Goal: Task Accomplishment & Management: Use online tool/utility

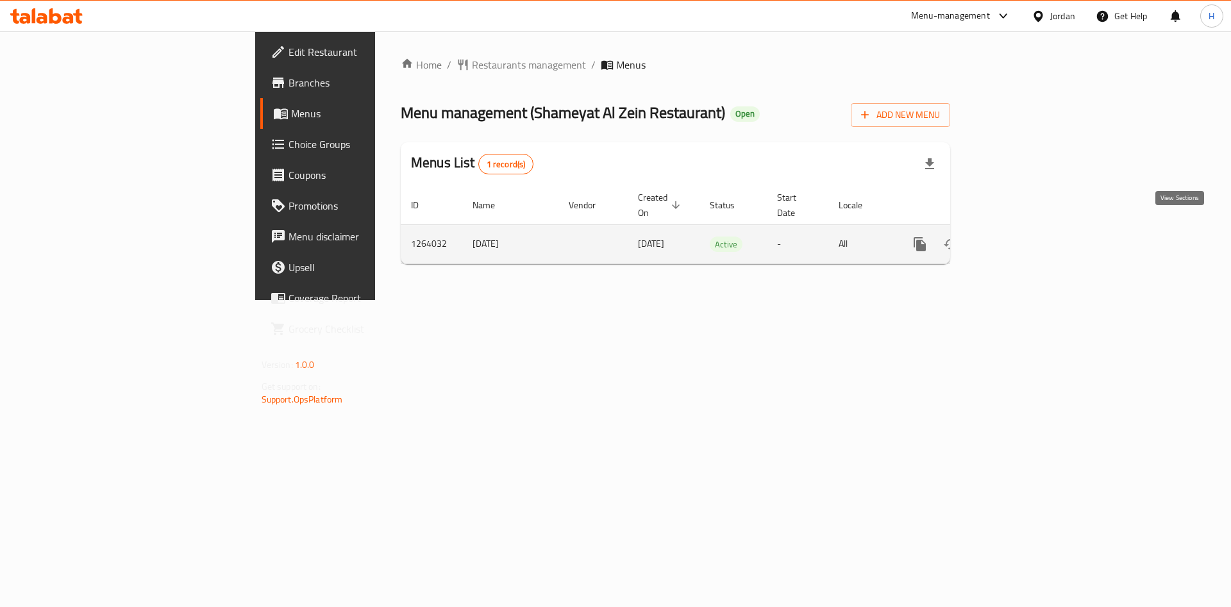
click at [1020, 237] on icon "enhanced table" at bounding box center [1011, 244] width 15 height 15
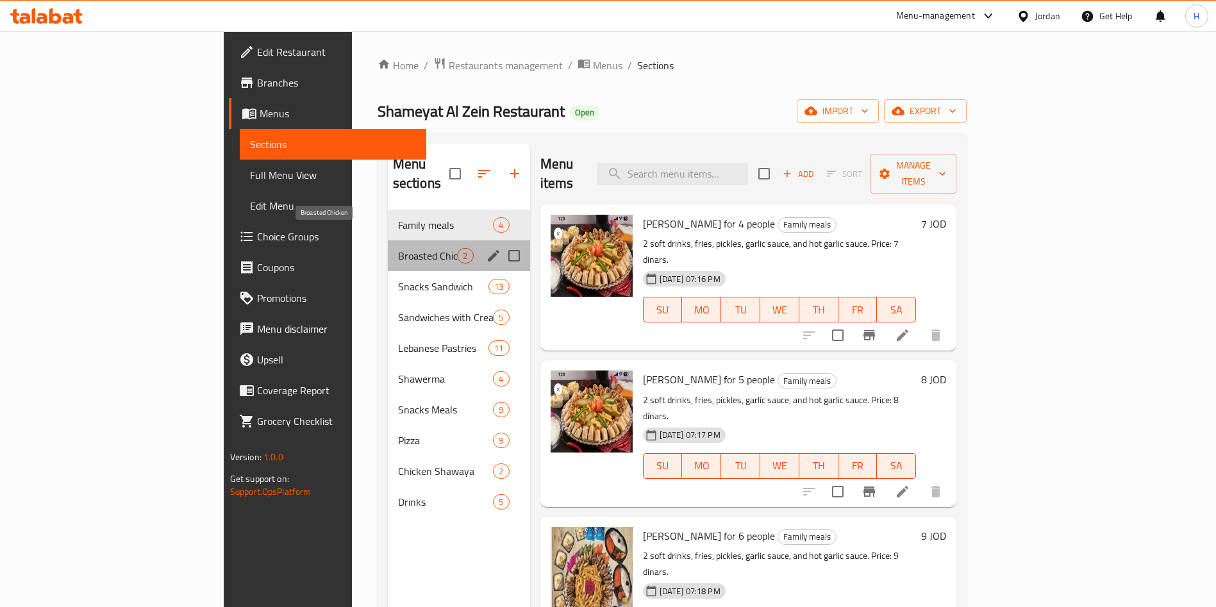
click at [398, 248] on span "Broasted Chicken" at bounding box center [428, 255] width 60 height 15
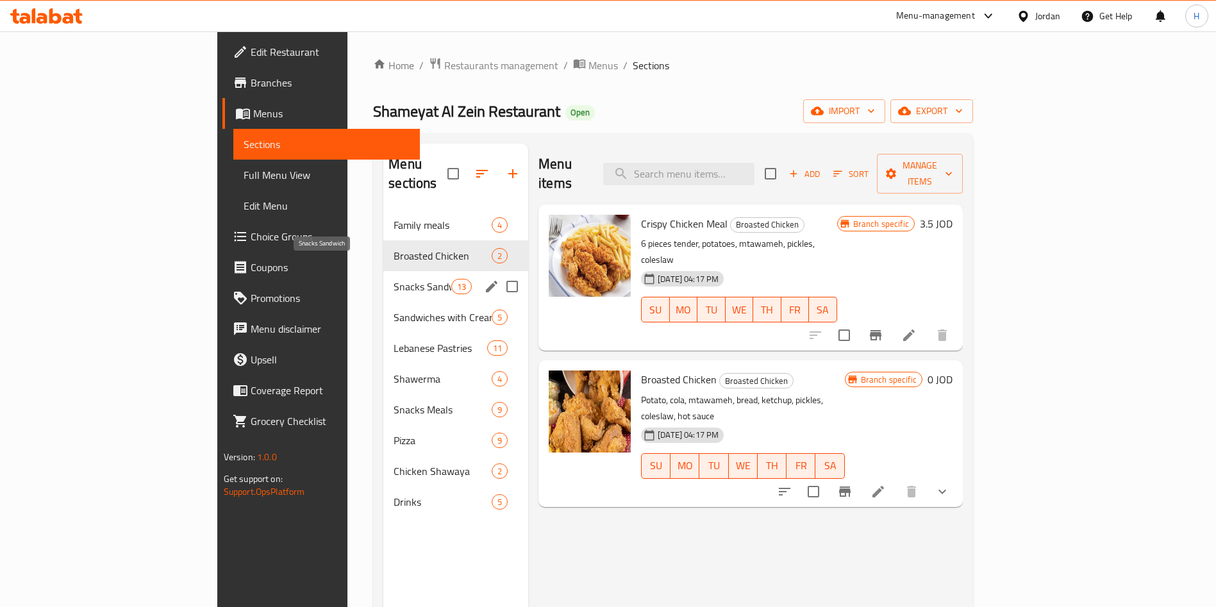
click at [394, 279] on span "Snacks Sandwich" at bounding box center [423, 286] width 58 height 15
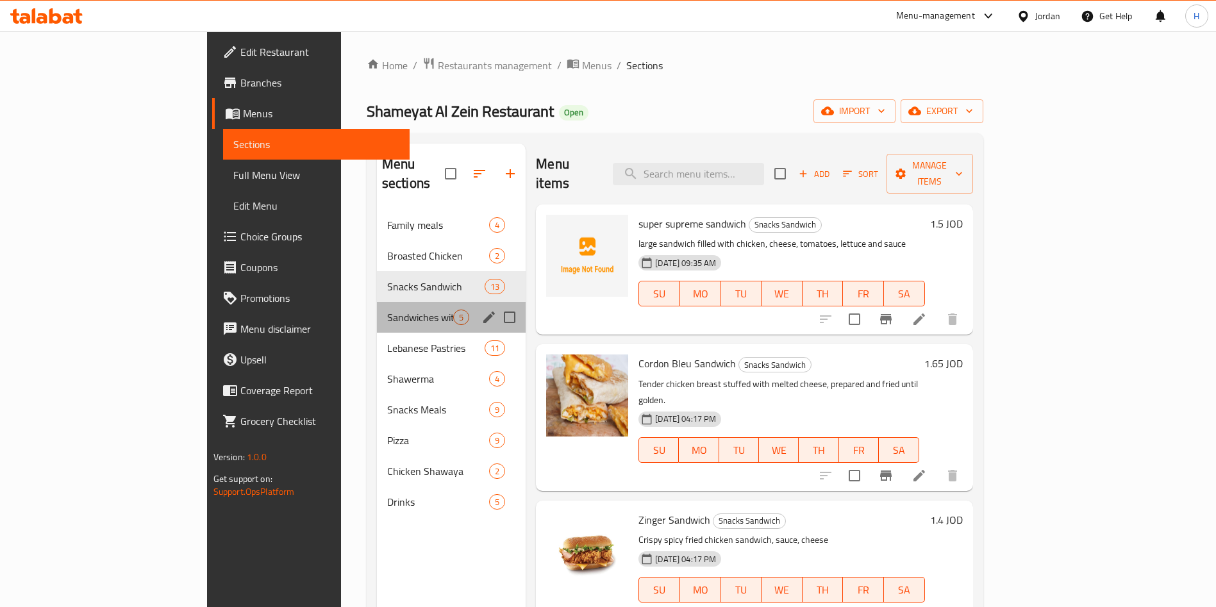
click at [377, 309] on div "Sandwiches with Cream and Meals 5" at bounding box center [451, 317] width 149 height 31
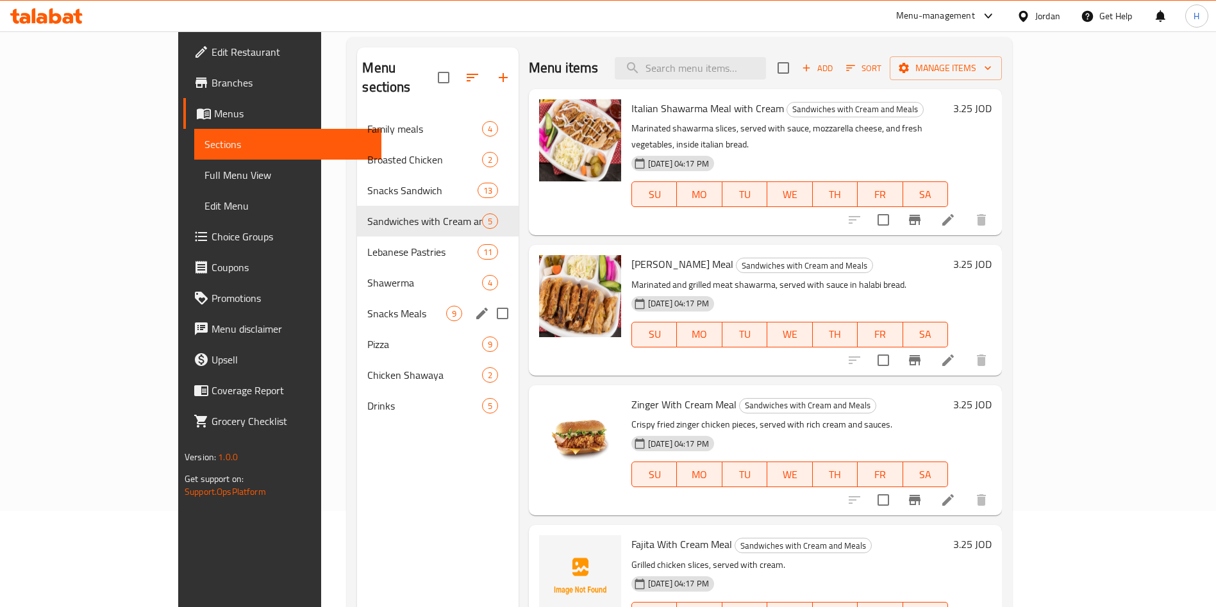
scroll to position [179, 0]
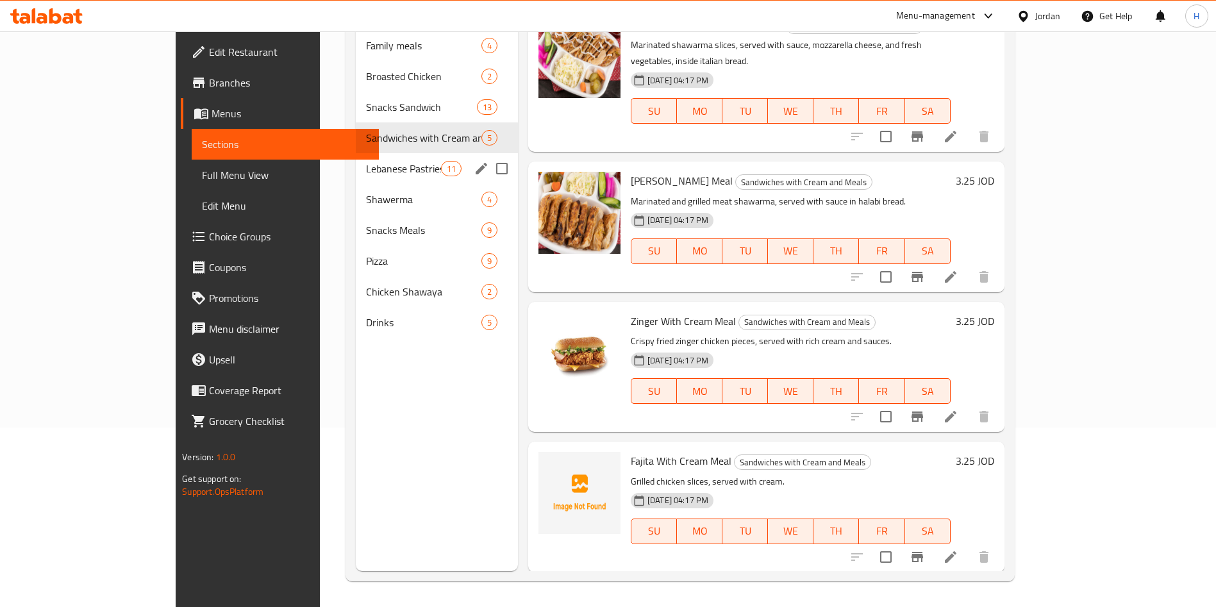
click at [366, 161] on span "Lebanese Pastries" at bounding box center [403, 168] width 75 height 15
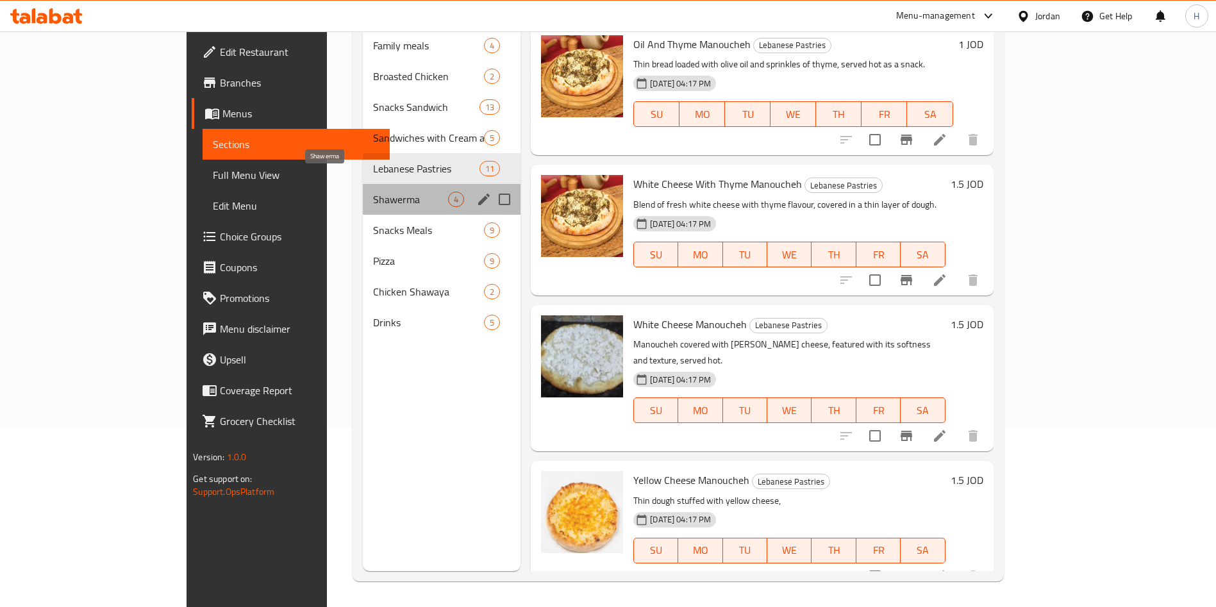
click at [373, 192] on span "Shawerma" at bounding box center [410, 199] width 75 height 15
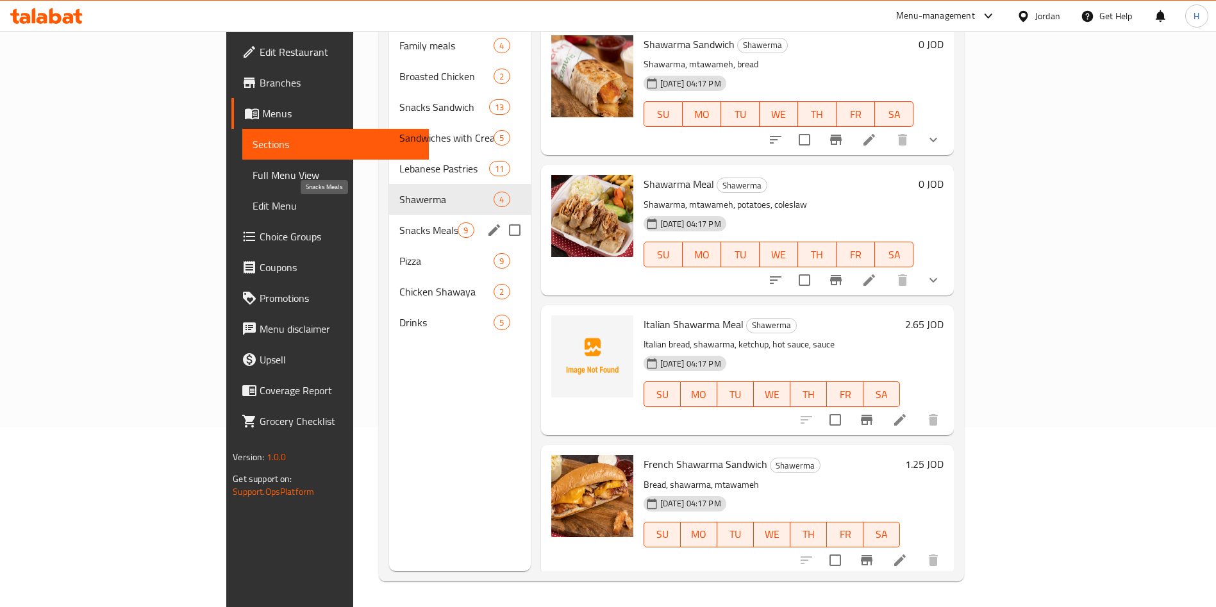
click at [399, 222] on span "Snacks Meals" at bounding box center [428, 229] width 58 height 15
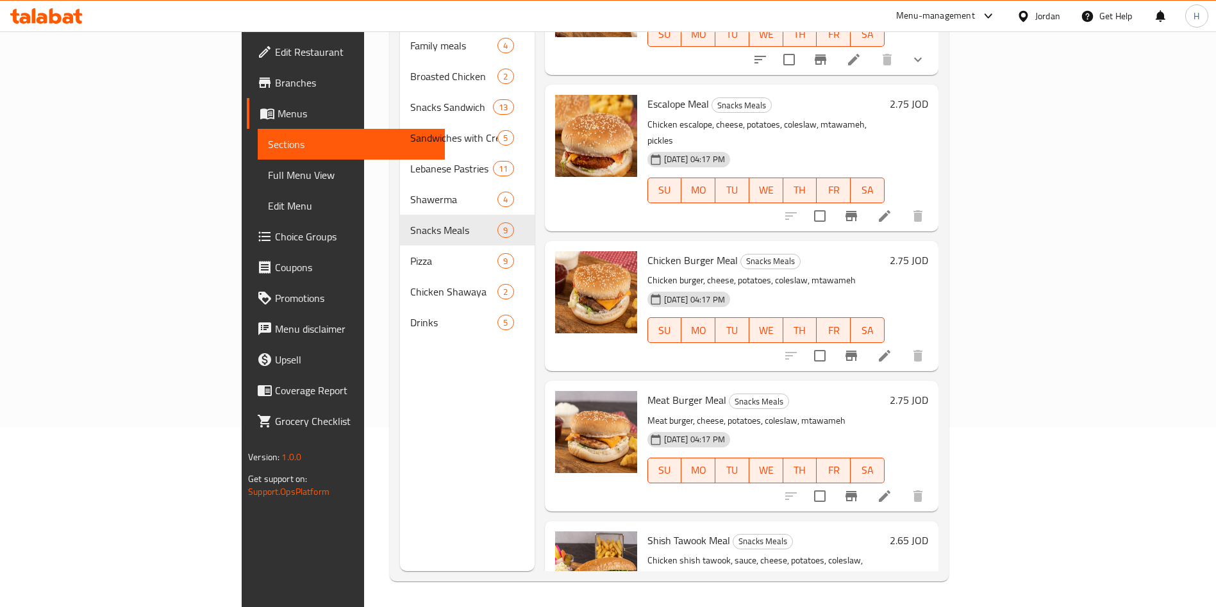
scroll to position [685, 0]
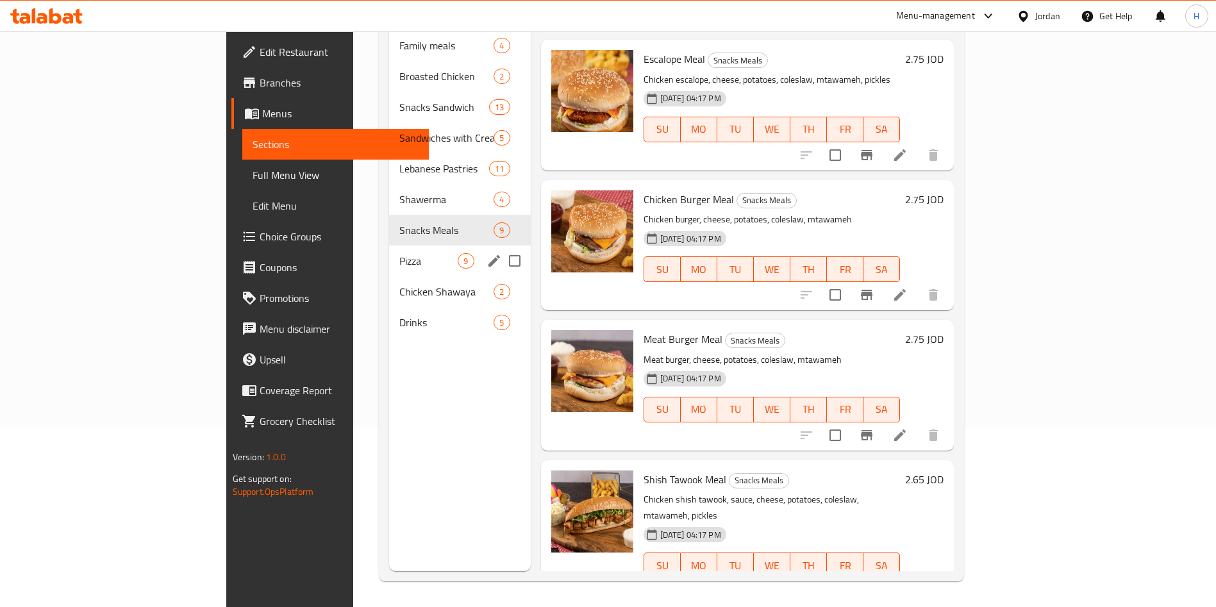
click at [389, 250] on div "Pizza 9" at bounding box center [459, 260] width 141 height 31
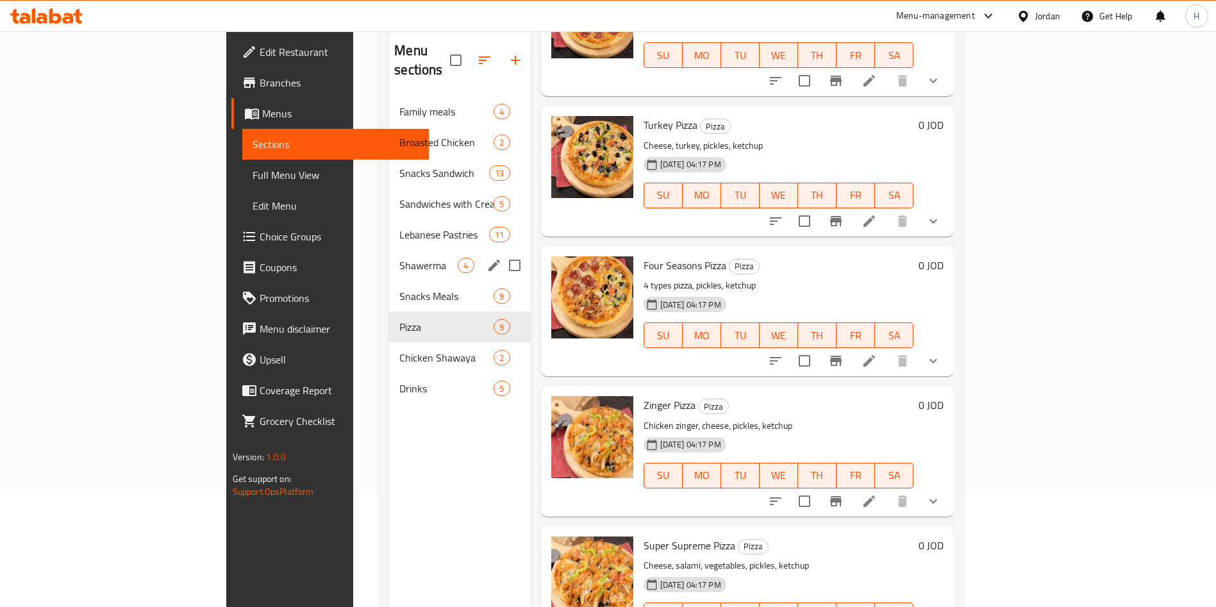
scroll to position [83, 0]
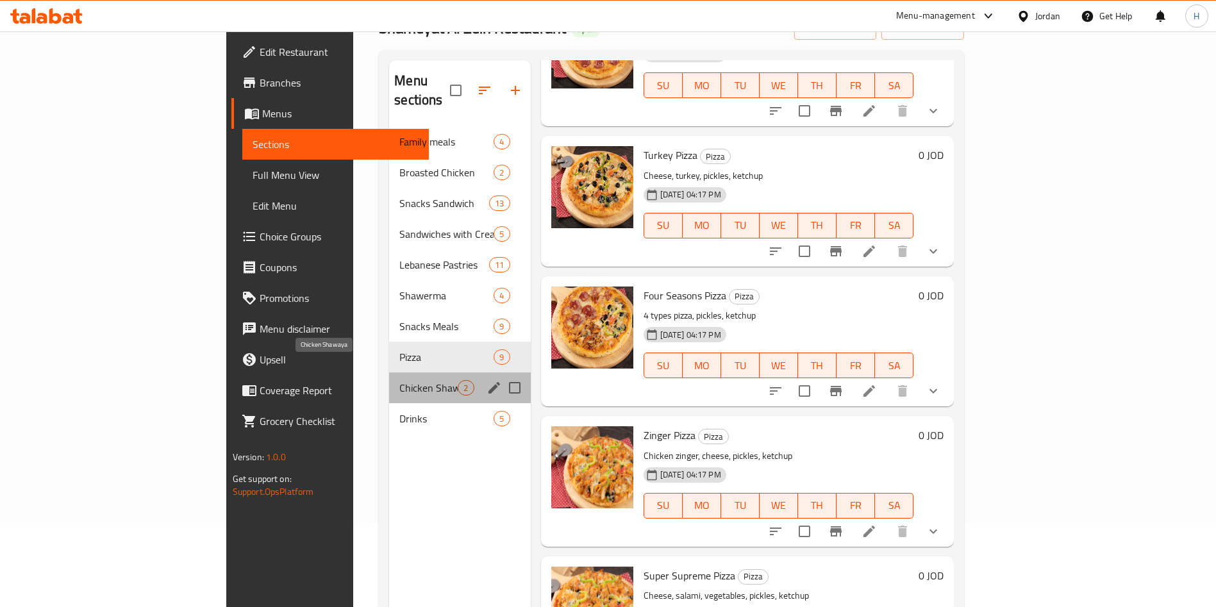
click at [399, 380] on span "Chicken Shawaya" at bounding box center [428, 387] width 58 height 15
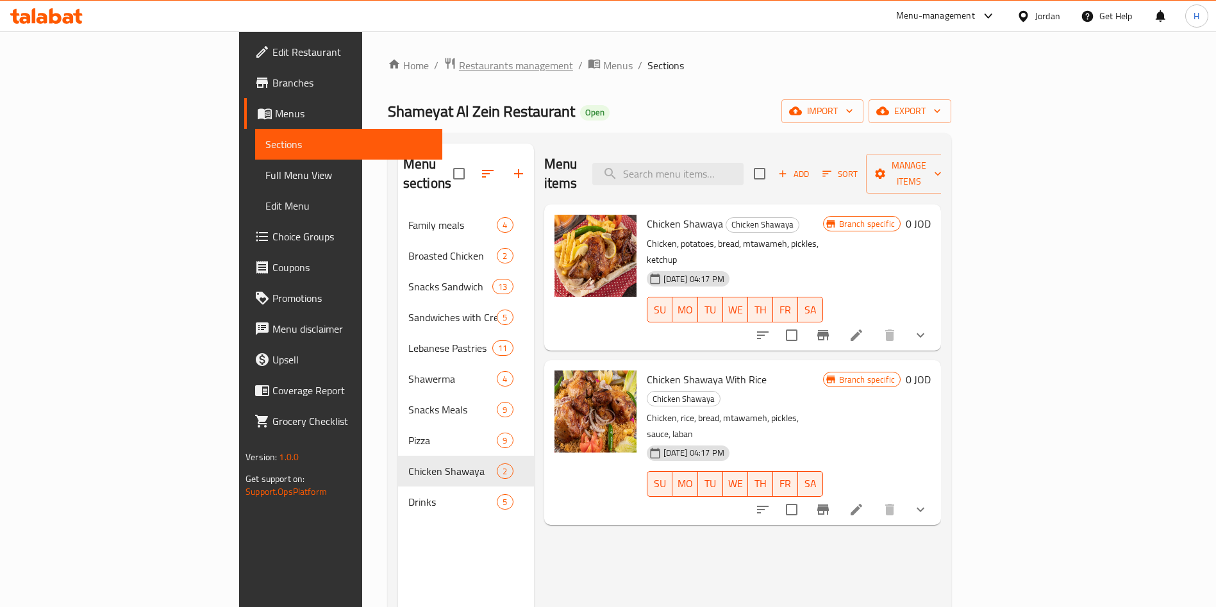
click at [459, 67] on span "Restaurants management" at bounding box center [516, 65] width 114 height 15
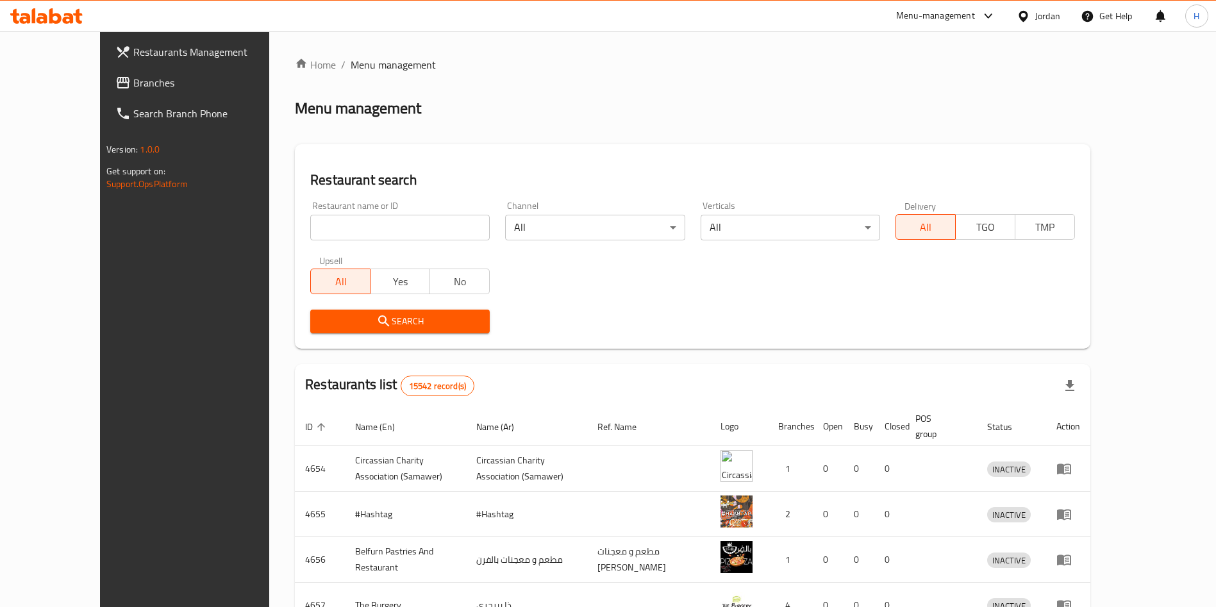
click at [342, 222] on input "search" at bounding box center [399, 228] width 179 height 26
click button "Search" at bounding box center [399, 322] width 179 height 24
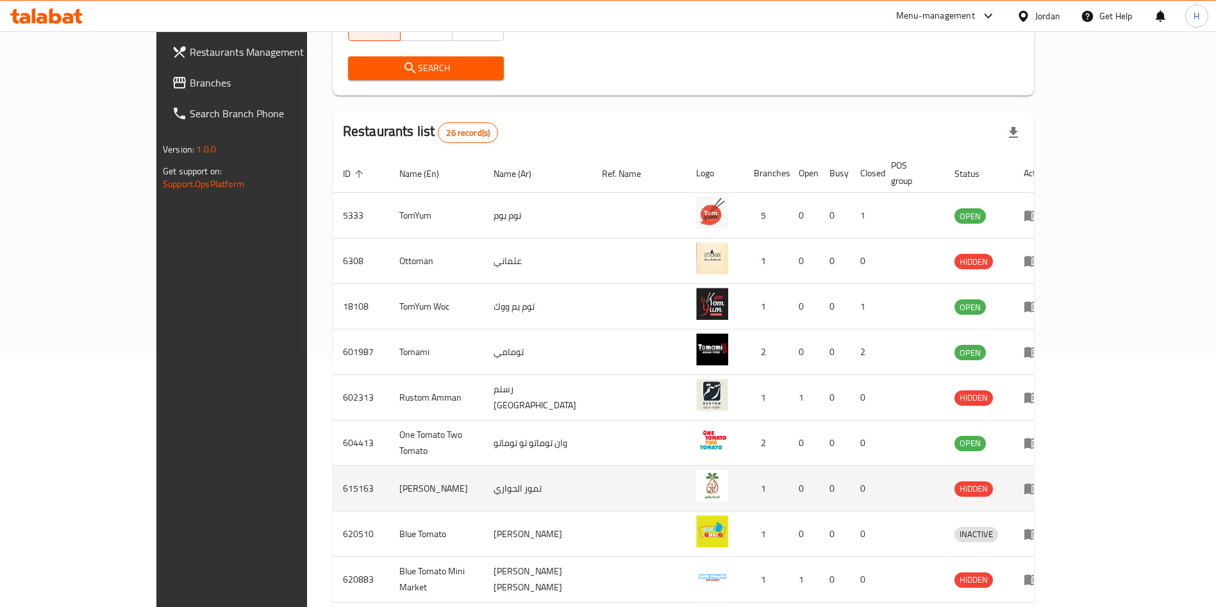
scroll to position [157, 0]
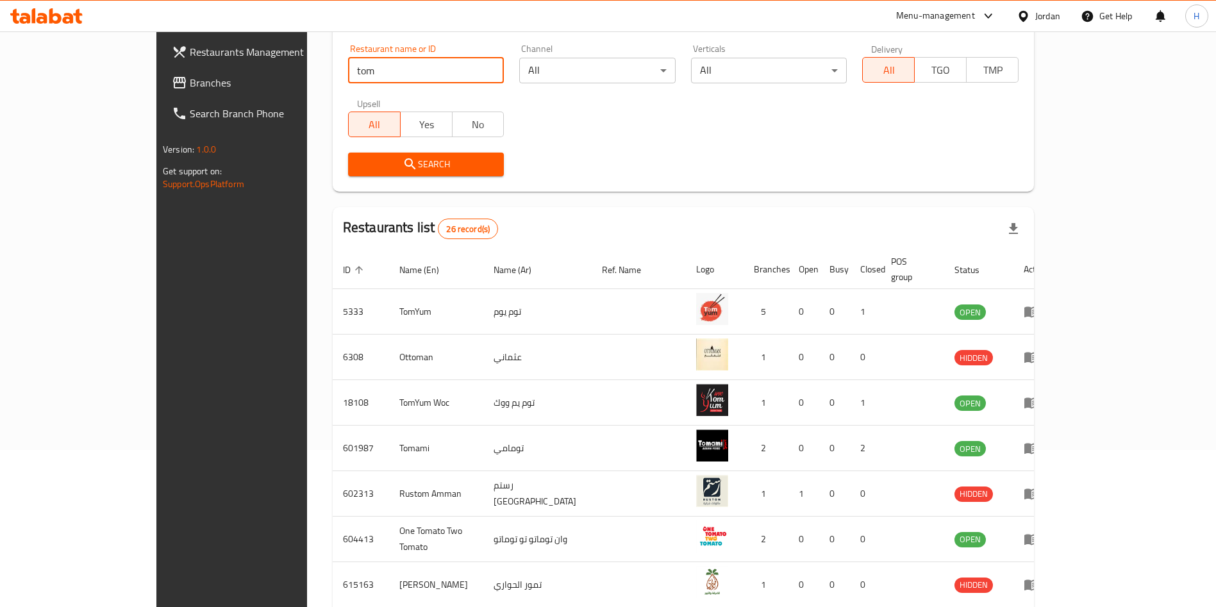
type input "tom"
click button "Search" at bounding box center [426, 165] width 156 height 24
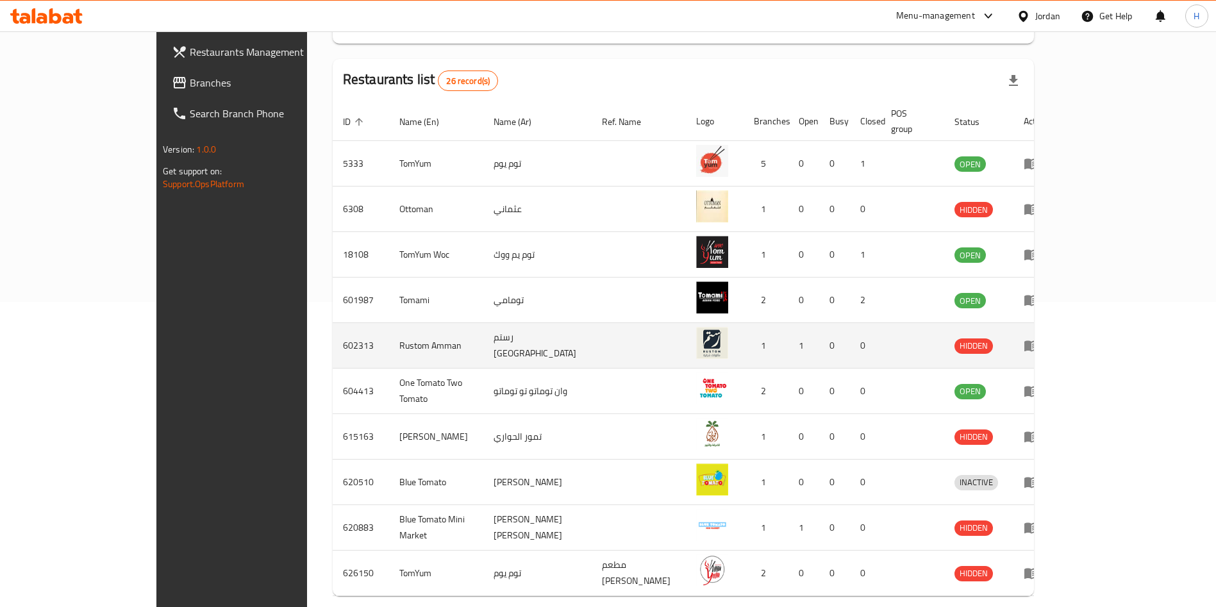
scroll to position [349, 0]
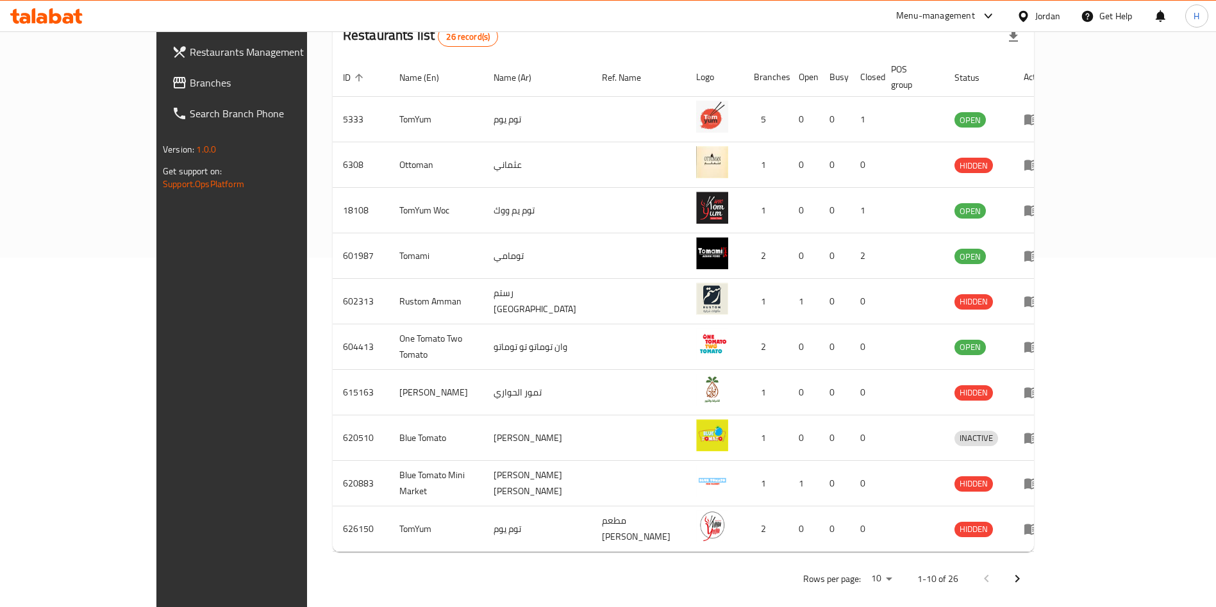
click at [1025, 571] on icon "Next page" at bounding box center [1017, 578] width 15 height 15
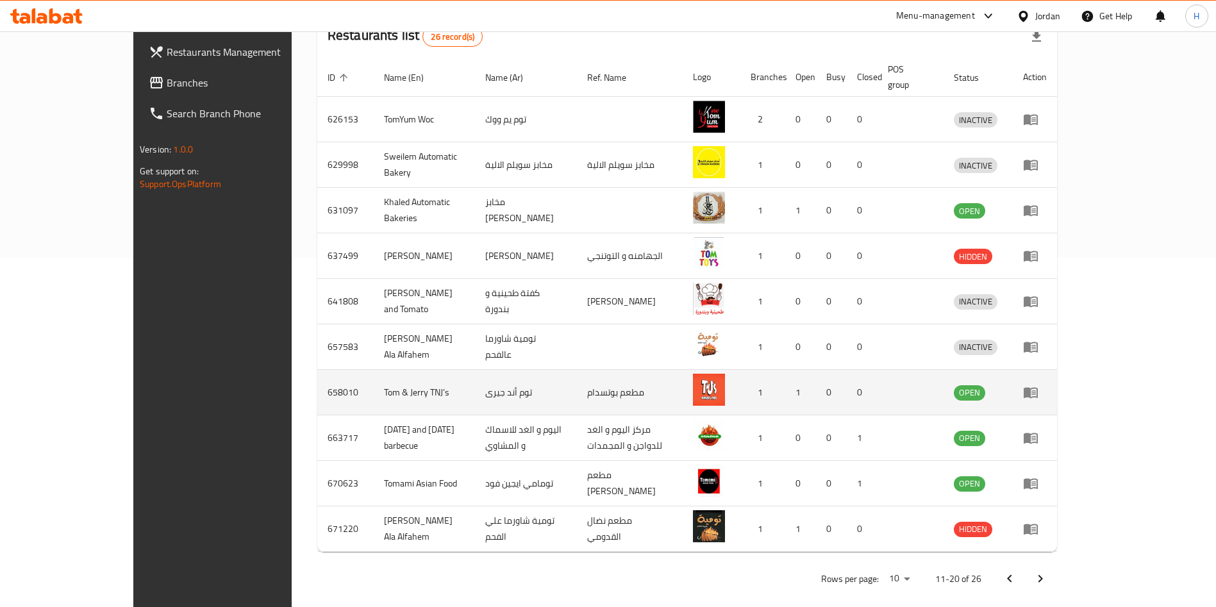
click at [317, 374] on td "658010" at bounding box center [345, 393] width 56 height 46
copy td "658010"
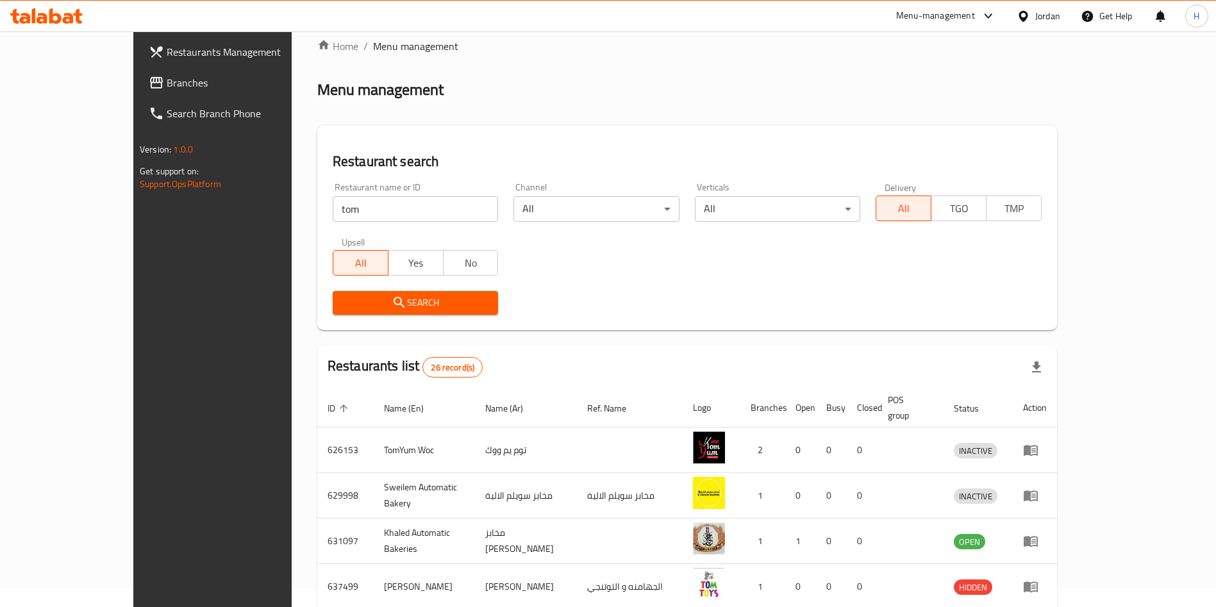
scroll to position [0, 0]
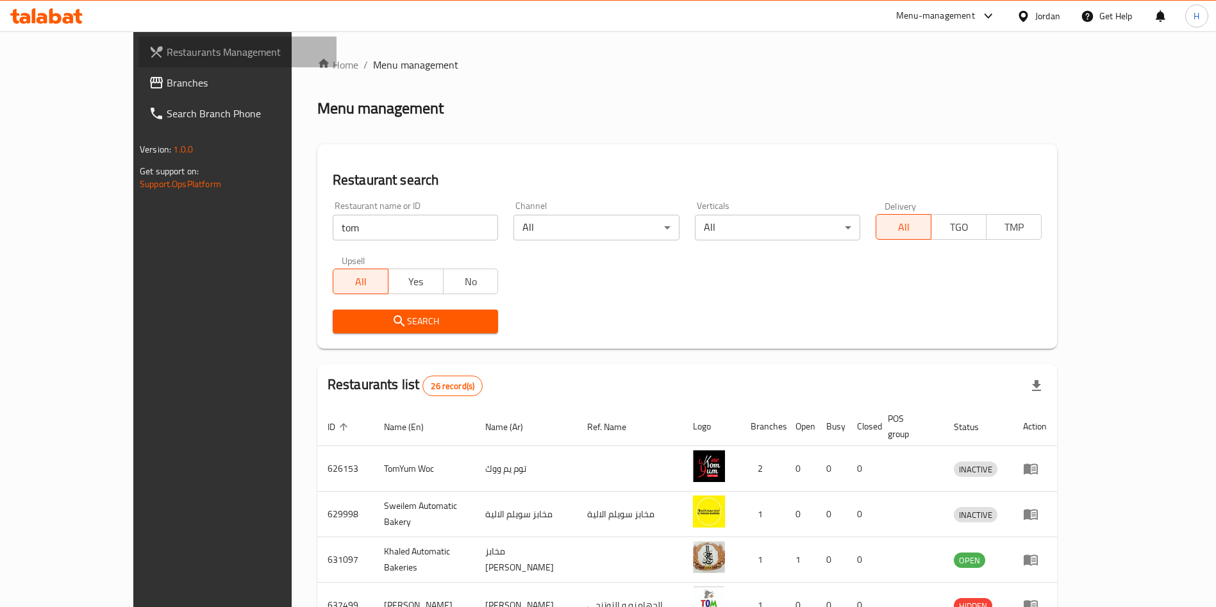
click at [167, 53] on span "Restaurants Management" at bounding box center [247, 51] width 160 height 15
